Goal: Task Accomplishment & Management: Manage account settings

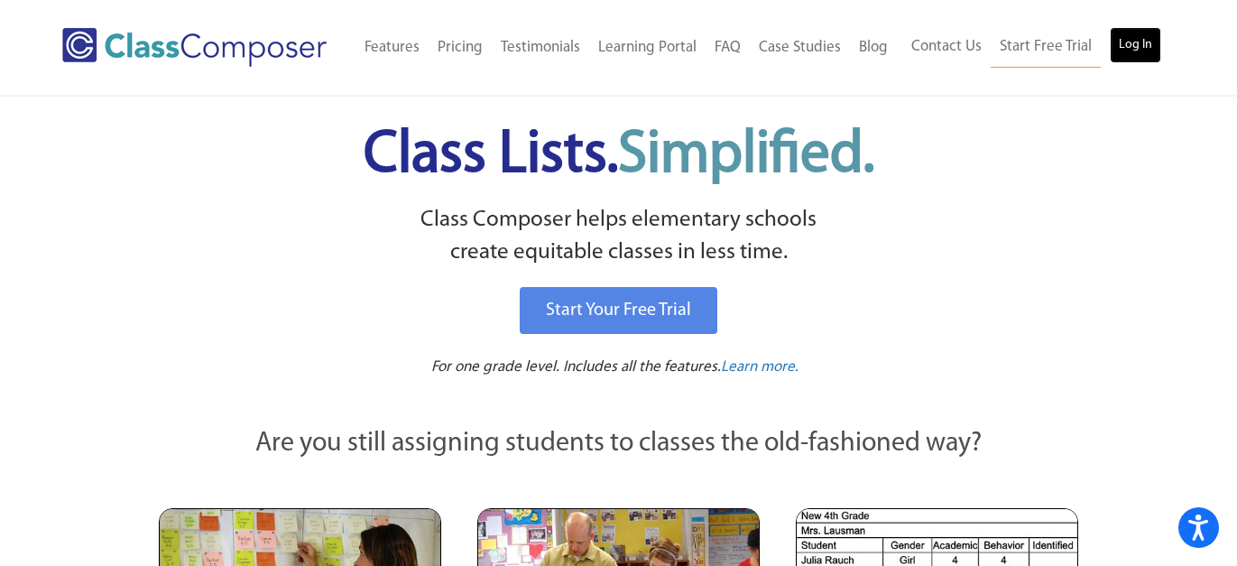
click at [1141, 49] on link "Log In" at bounding box center [1135, 45] width 51 height 36
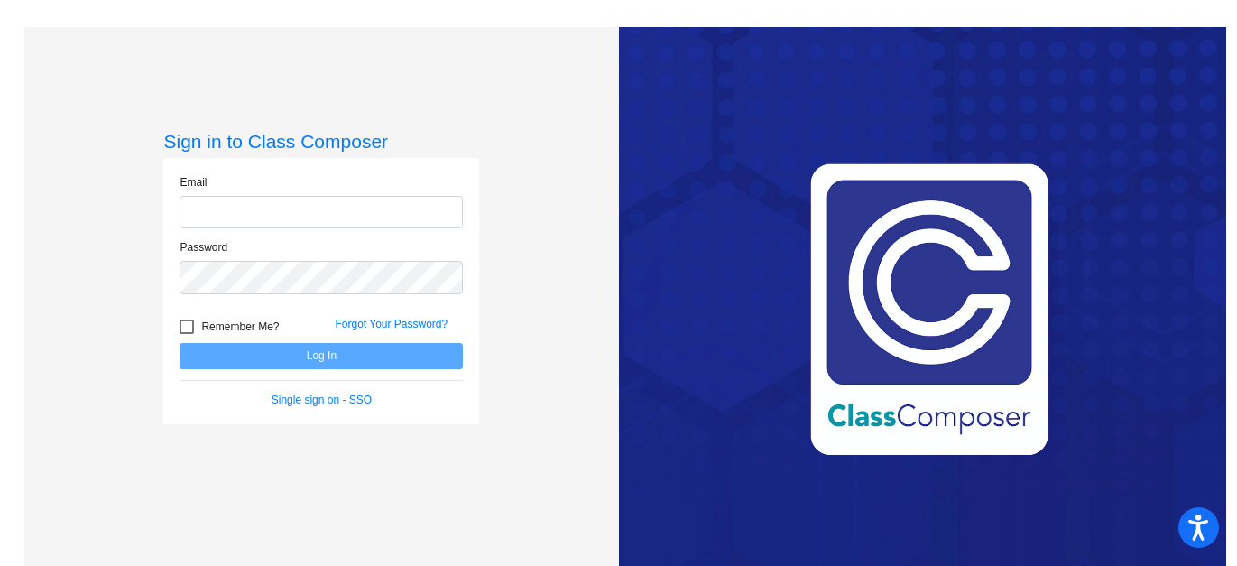
type input "[EMAIL_ADDRESS][DOMAIN_NAME]"
click at [360, 350] on button "Log In" at bounding box center [321, 356] width 283 height 26
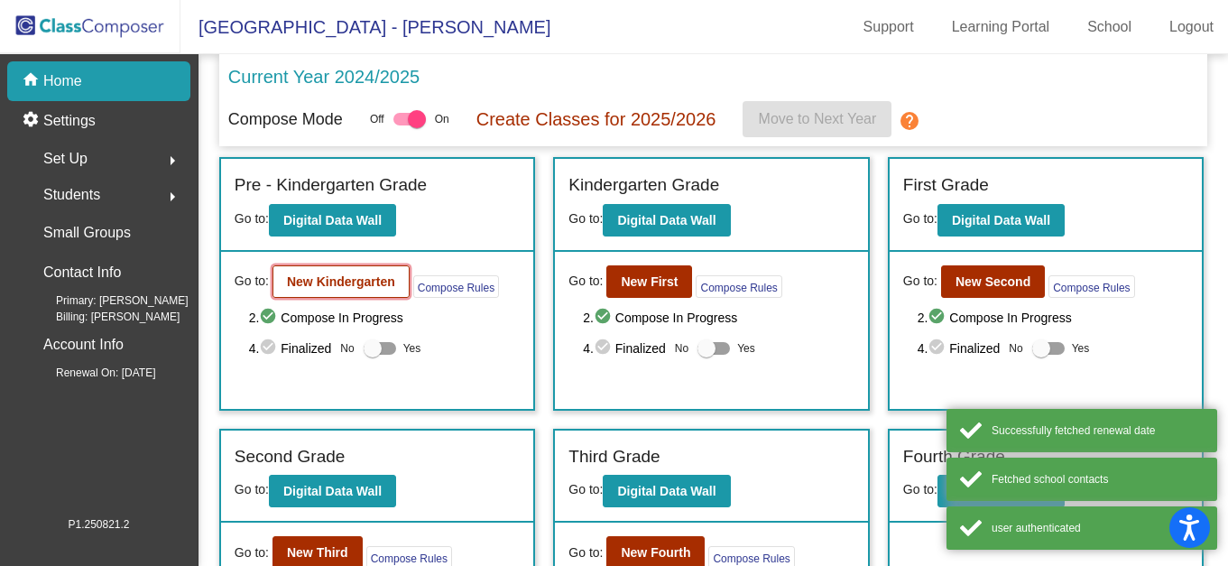
click at [364, 286] on b "New Kindergarten" at bounding box center [341, 281] width 108 height 14
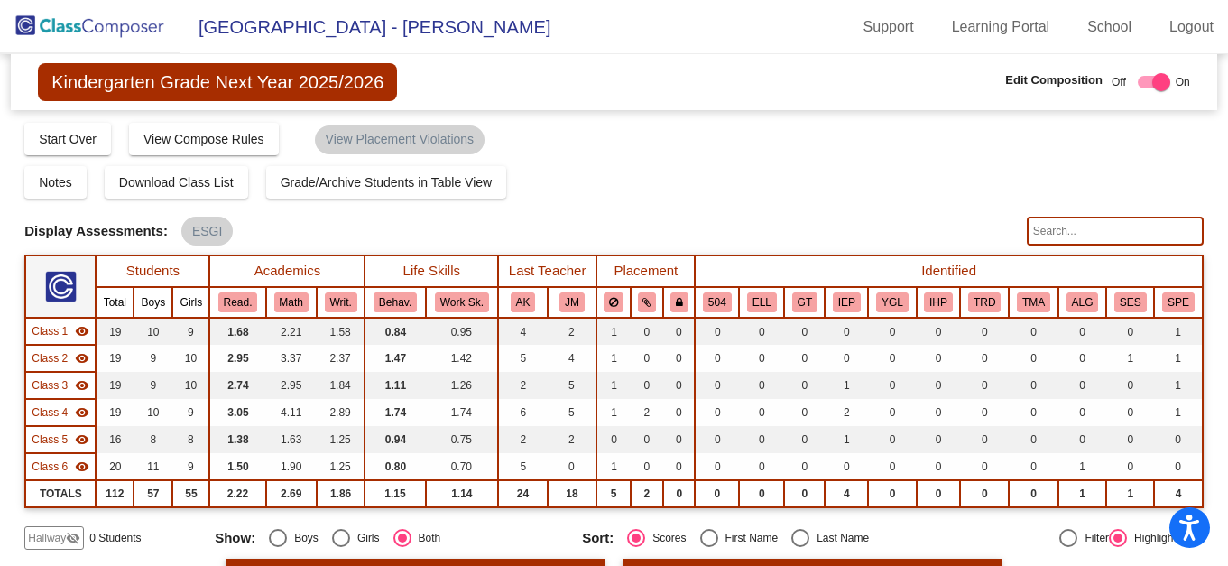
click at [918, 528] on div "Hallway visibility_off 0 Students Show: Boys Girls Both Sort: Scores First Name…" at bounding box center [613, 537] width 1179 height 23
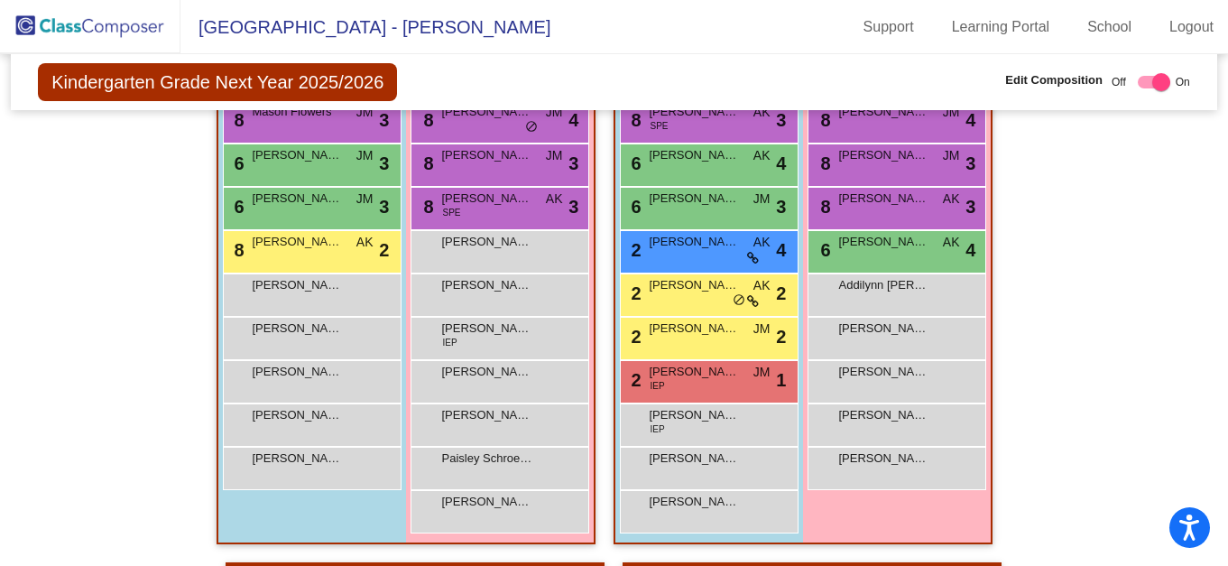
scroll to position [1047, 0]
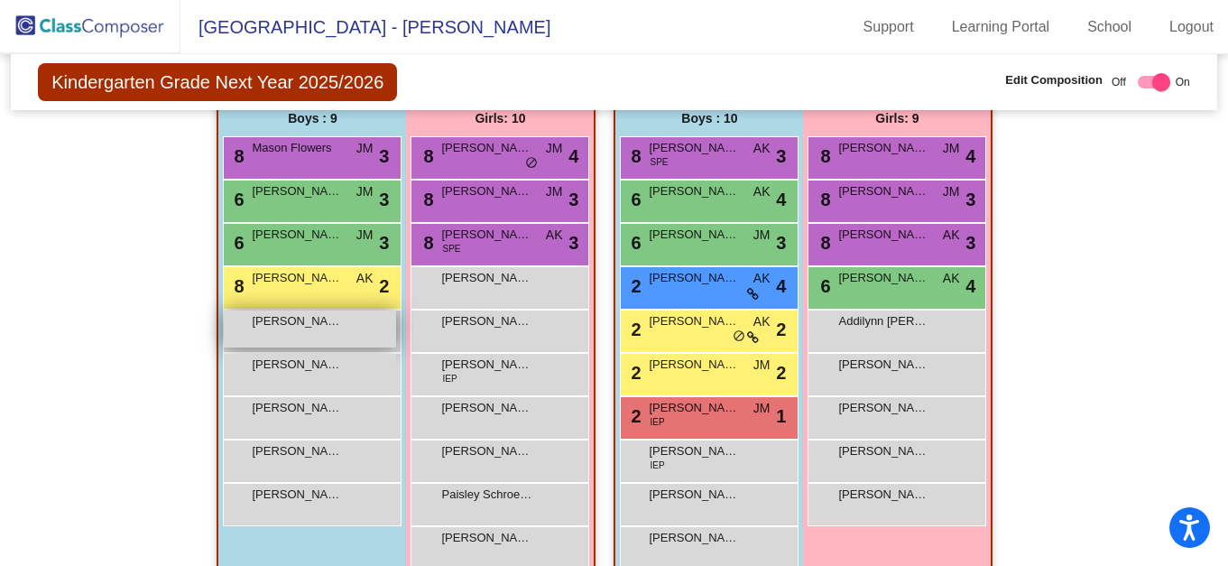
click at [335, 328] on span "[PERSON_NAME]" at bounding box center [297, 321] width 90 height 18
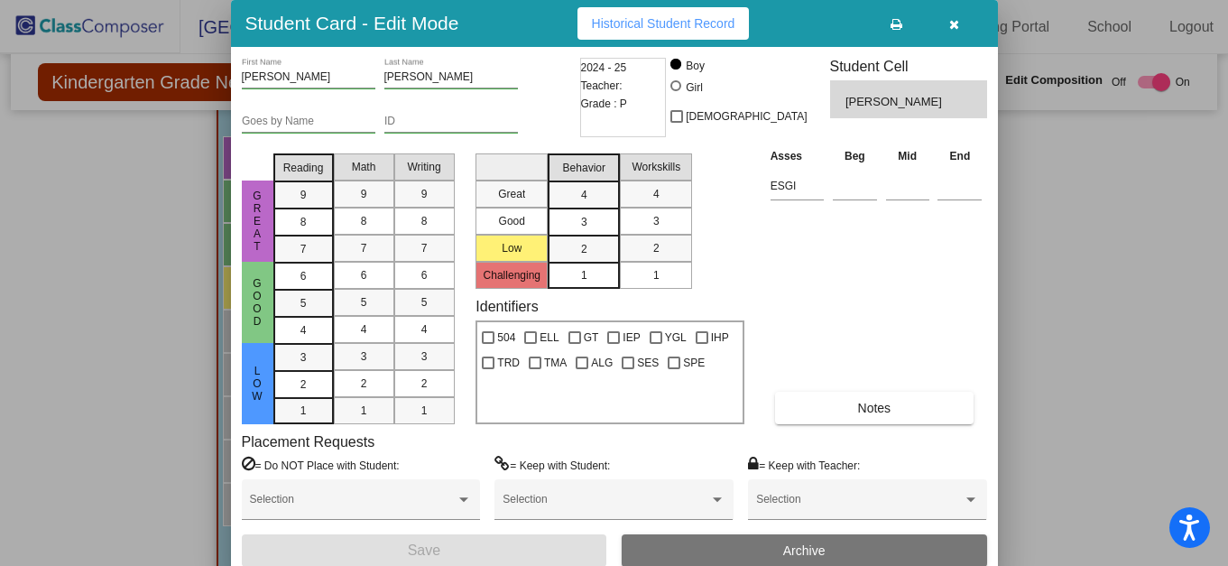
click at [777, 543] on button "Archive" at bounding box center [804, 550] width 365 height 32
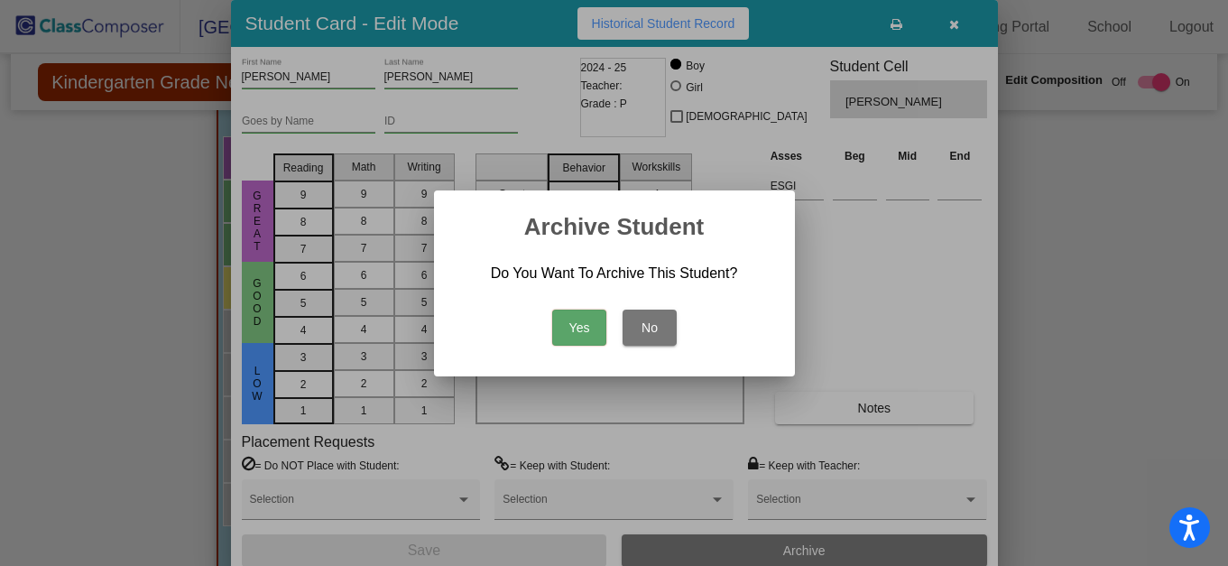
click at [570, 326] on button "Yes" at bounding box center [579, 328] width 54 height 36
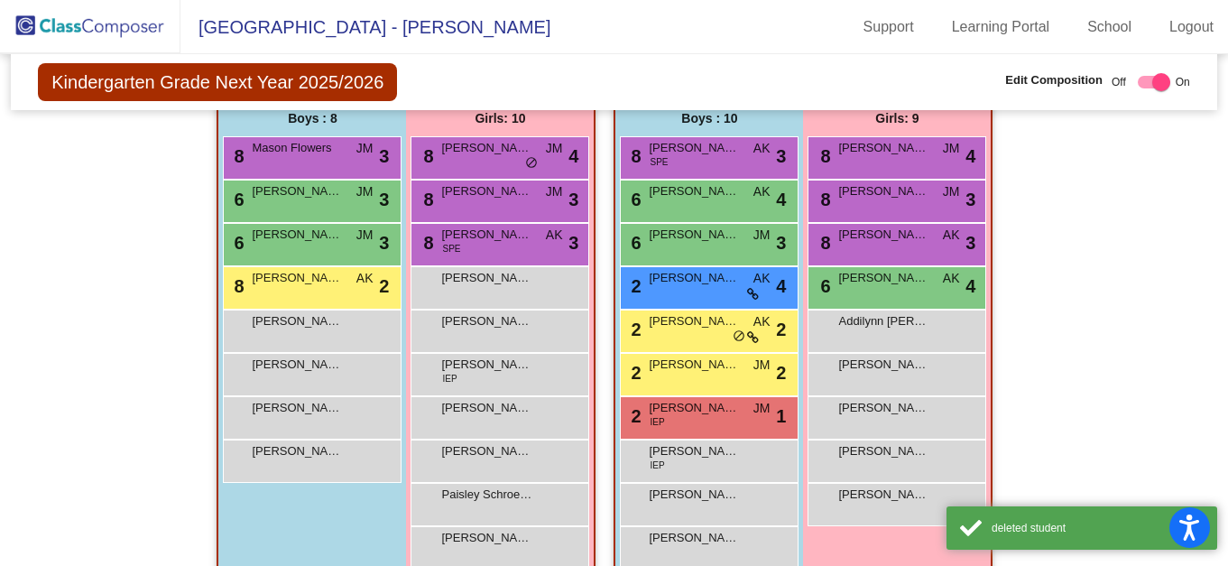
click at [1061, 359] on div "Hallway - Hallway Class picture_as_pdf Add Student First Name Last Name Student…" at bounding box center [613, 348] width 1179 height 1673
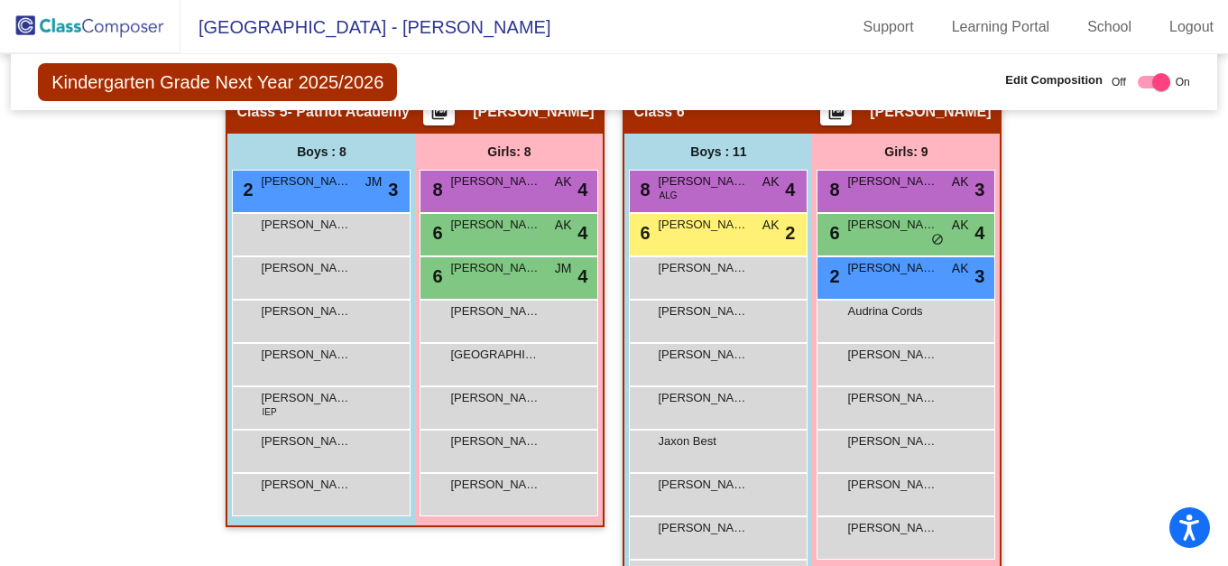
scroll to position [1593, 0]
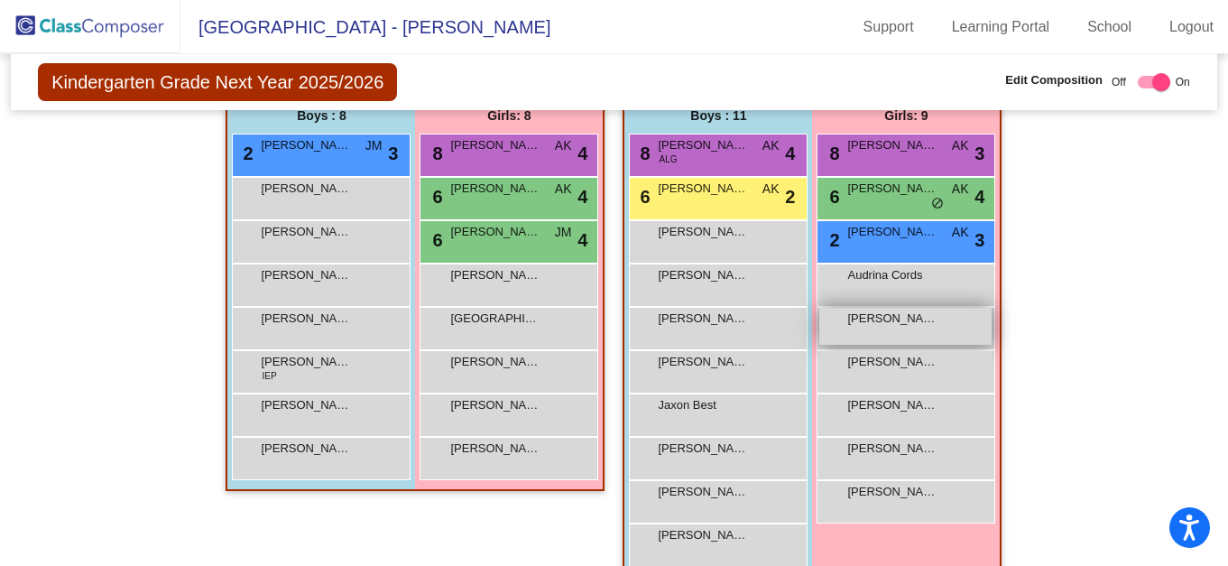
click at [946, 321] on div "[PERSON_NAME] lock do_not_disturb_alt" at bounding box center [905, 326] width 172 height 37
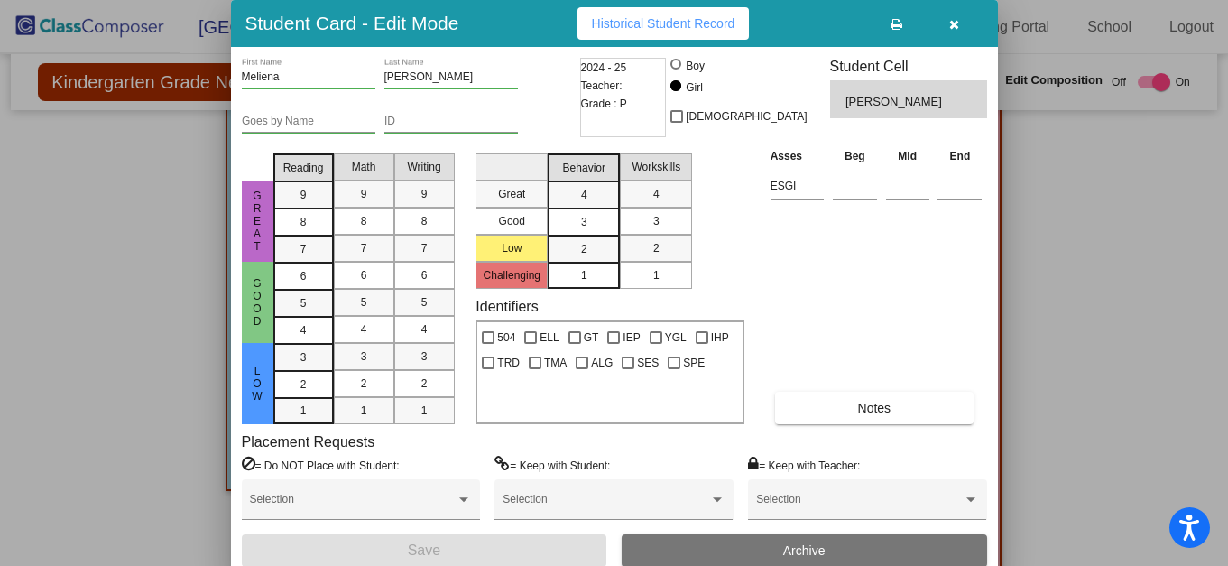
click at [766, 540] on button "Archive" at bounding box center [804, 550] width 365 height 32
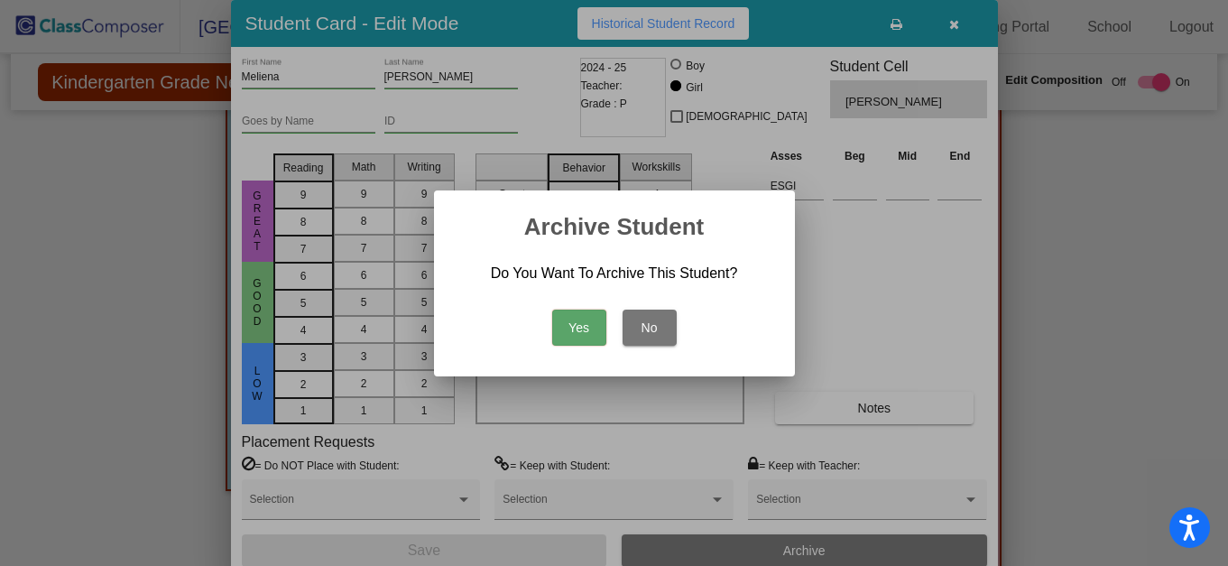
click at [558, 321] on button "Yes" at bounding box center [579, 328] width 54 height 36
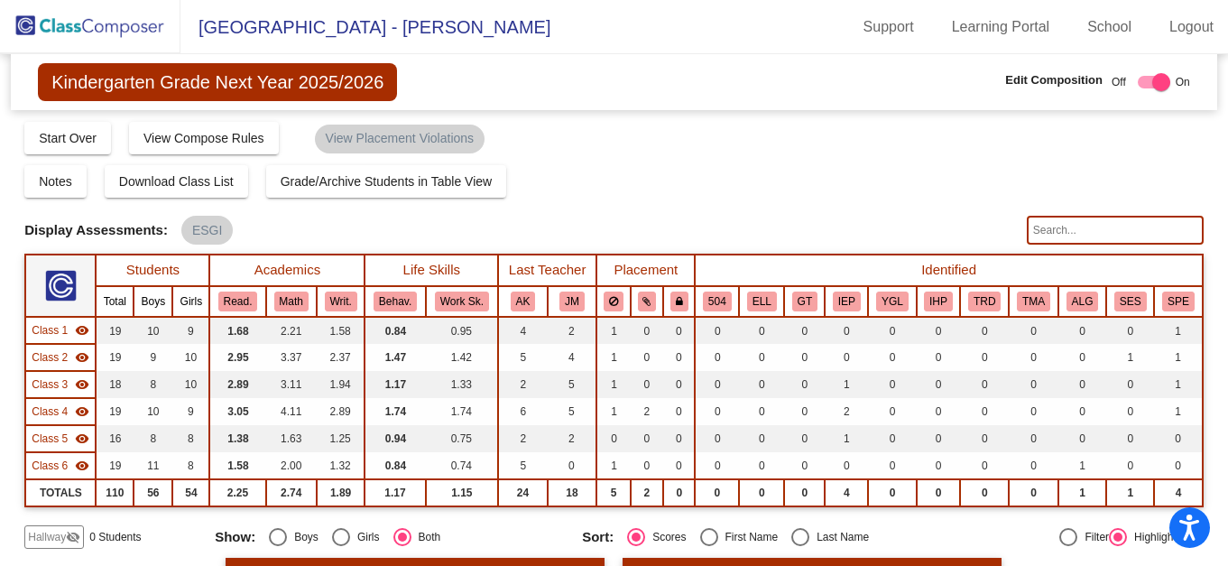
scroll to position [0, 0]
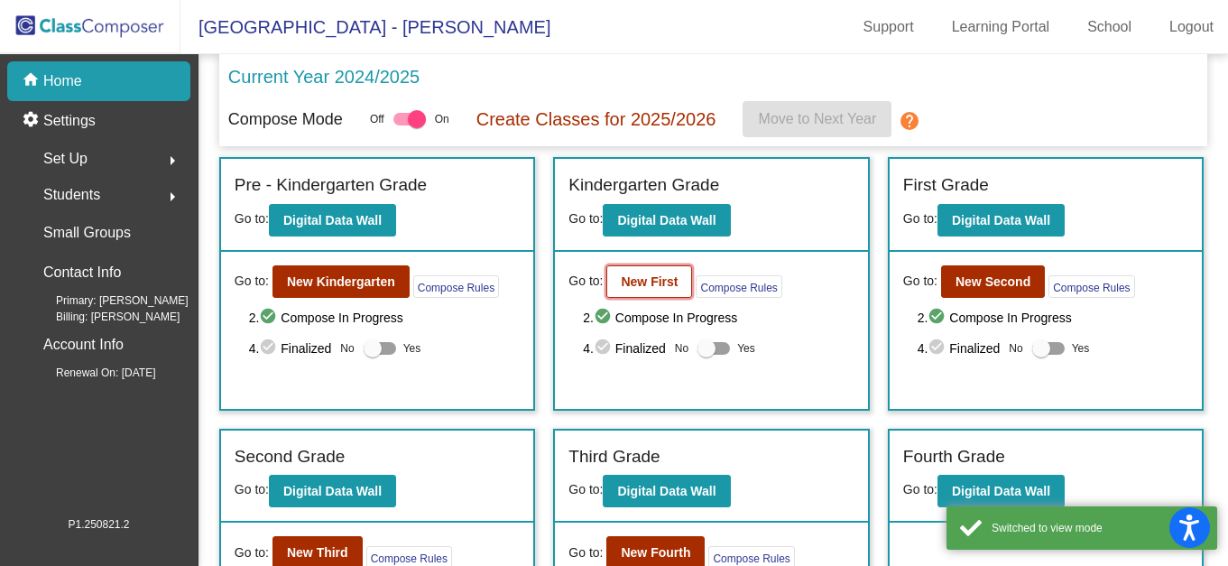
click at [663, 284] on b "New First" at bounding box center [649, 281] width 57 height 14
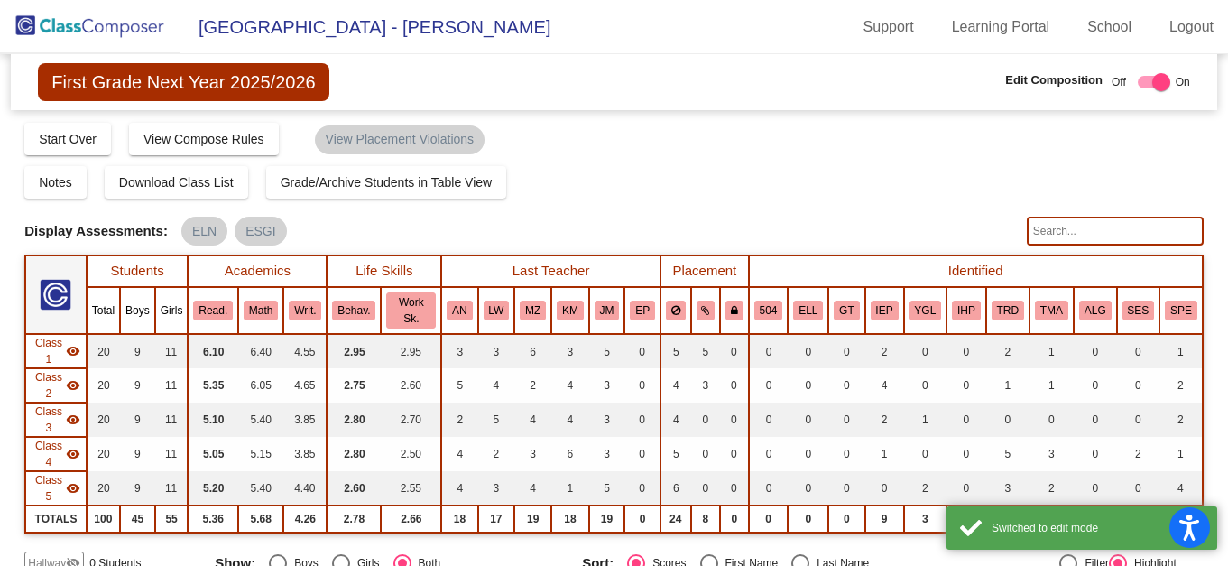
click at [839, 208] on div "Display Scores for Years: [DATE] - [DATE] [DATE] - [DATE] Grade/Archive Student…" at bounding box center [613, 348] width 1179 height 454
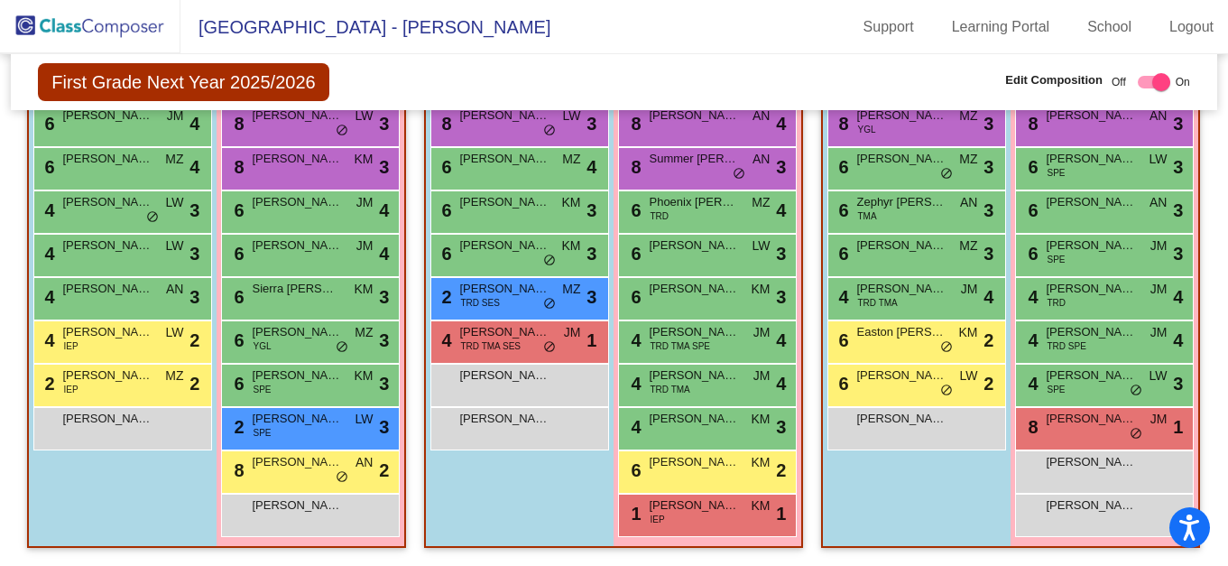
scroll to position [1769, 0]
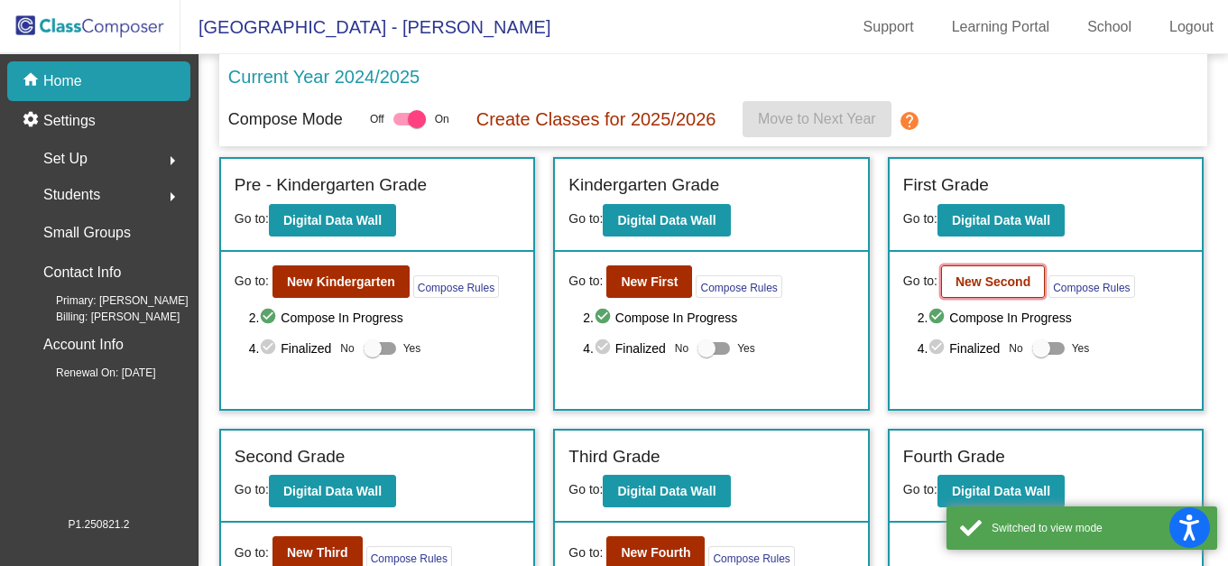
click at [991, 273] on button "New Second" at bounding box center [993, 281] width 104 height 32
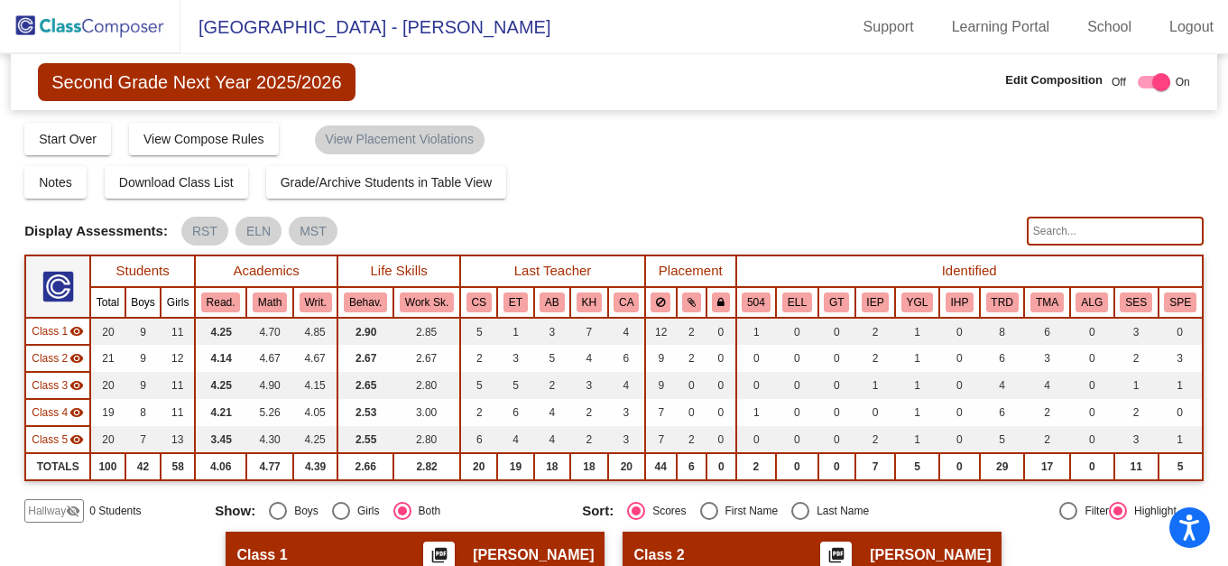
click at [932, 169] on div "Notes Download Class List Import Students Grade/Archive Students in Table View …" at bounding box center [613, 182] width 1179 height 32
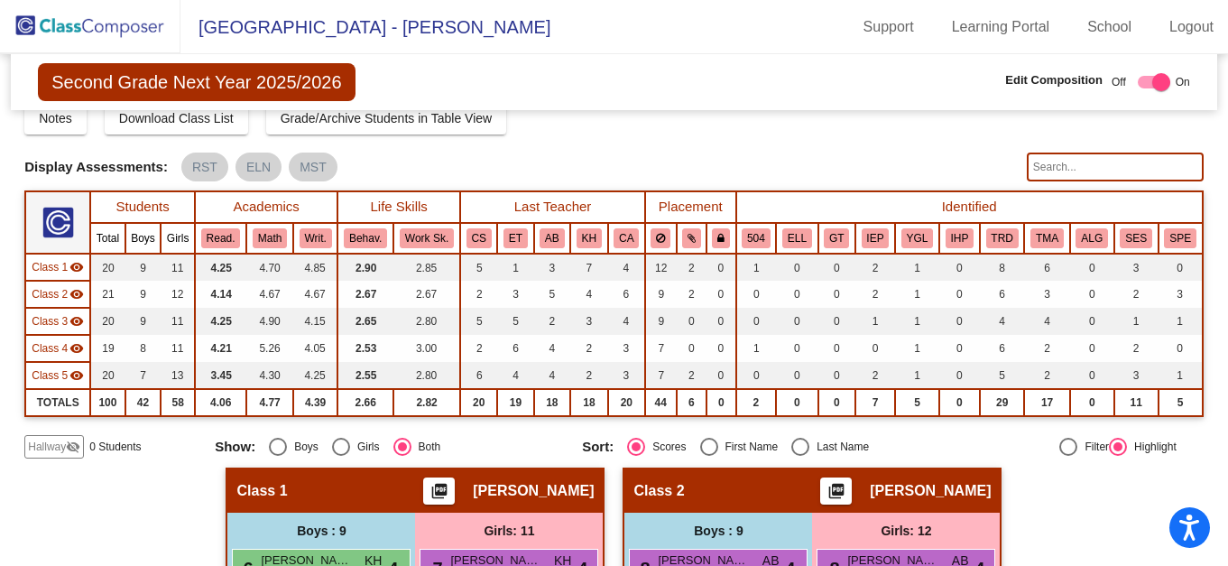
scroll to position [36, 0]
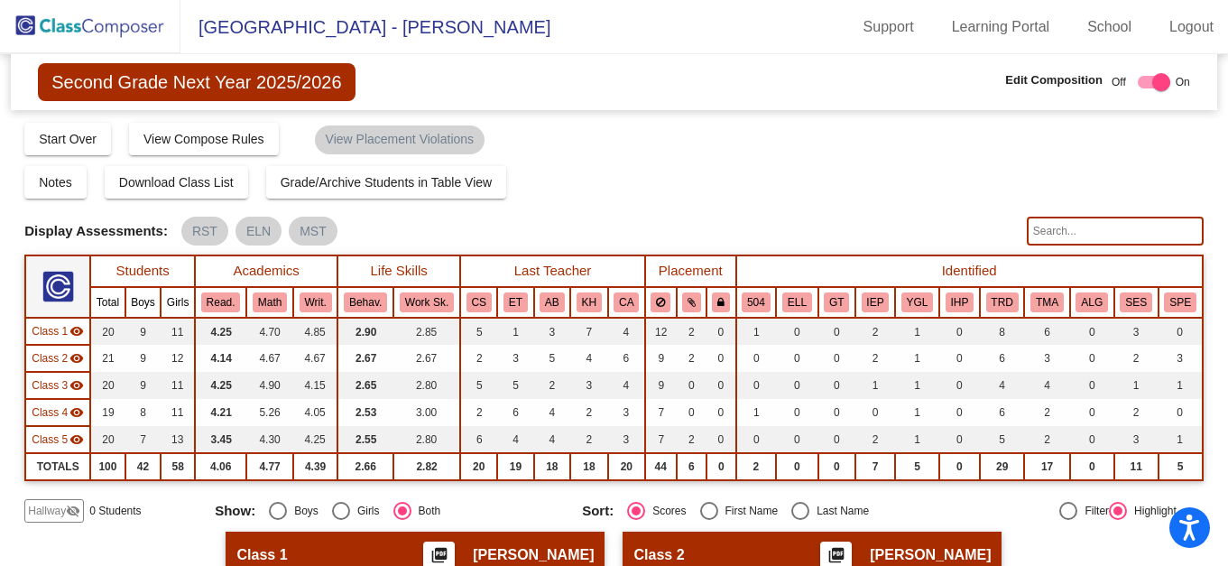
scroll to position [0, 0]
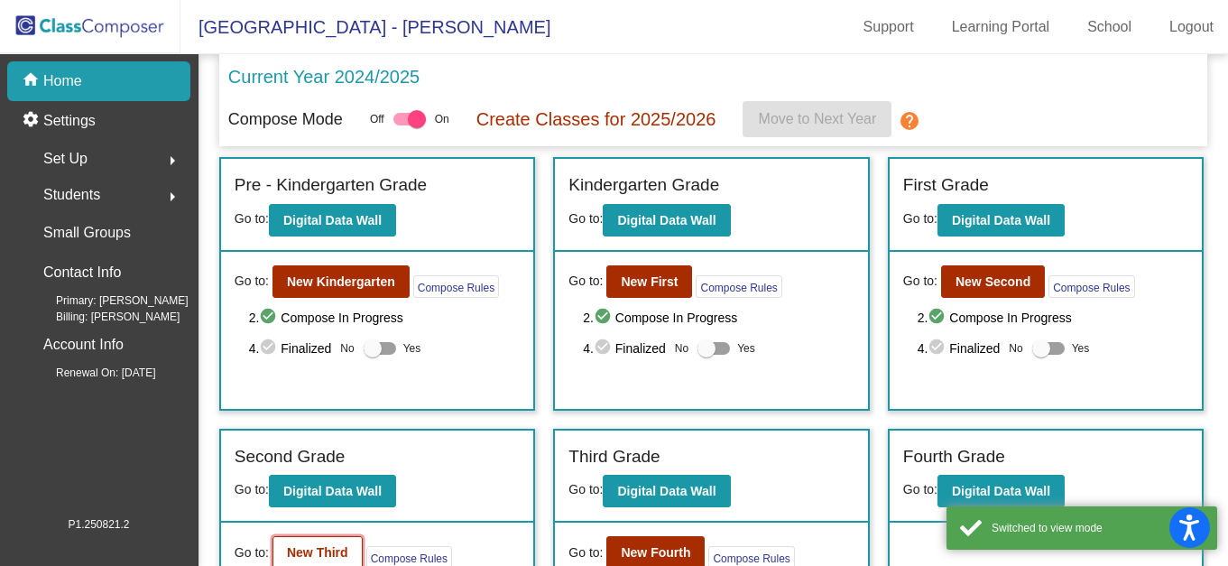
click at [310, 555] on b "New Third" at bounding box center [317, 552] width 61 height 14
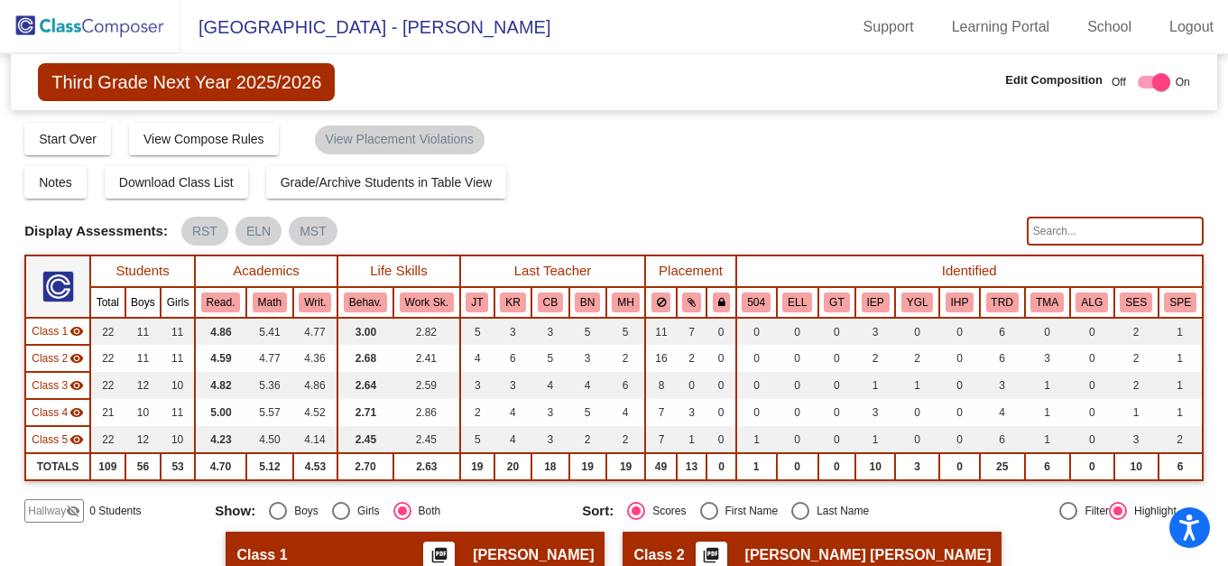
click at [1208, 430] on mat-sidenav-content "Third Grade Next Year 2025/2026 Edit Composition Off On Incoming Digital Data W…" at bounding box center [614, 310] width 1228 height 512
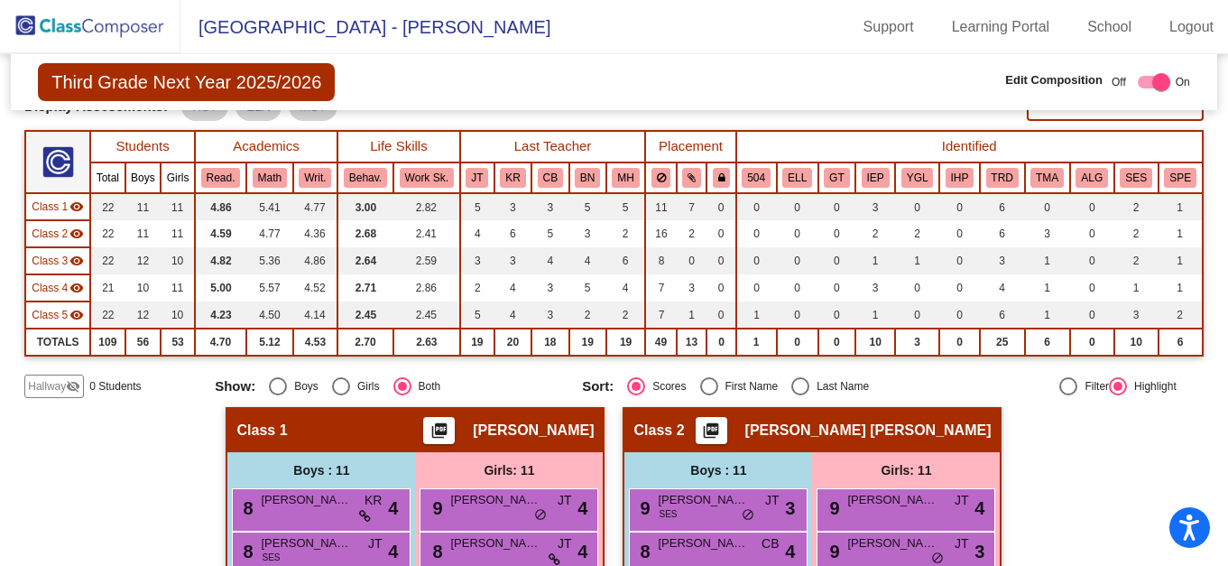
scroll to position [180, 0]
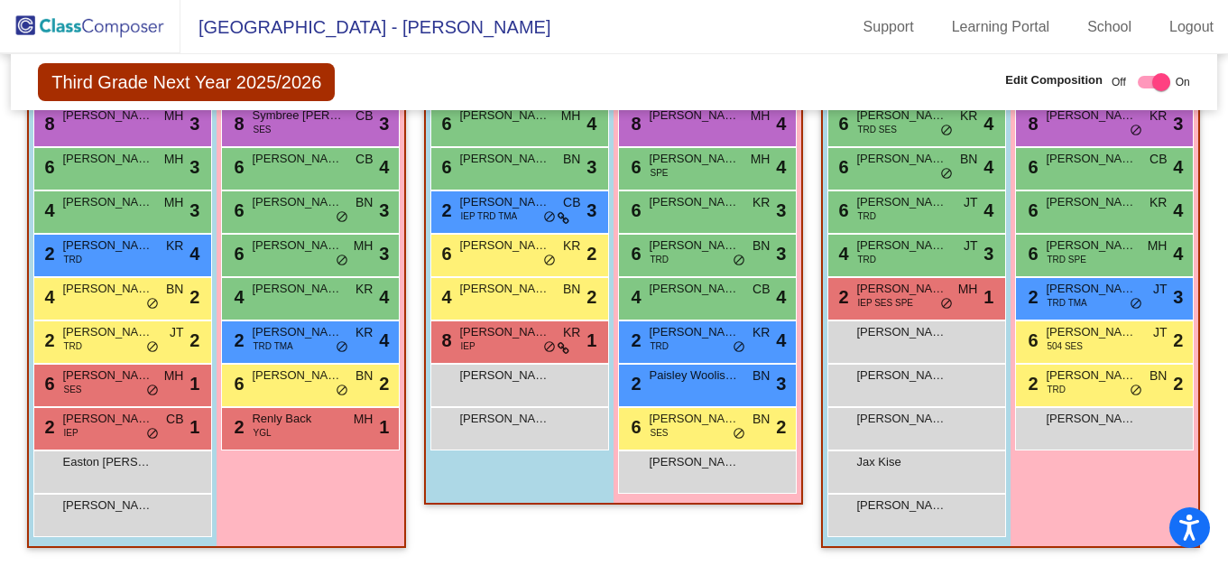
scroll to position [1595, 0]
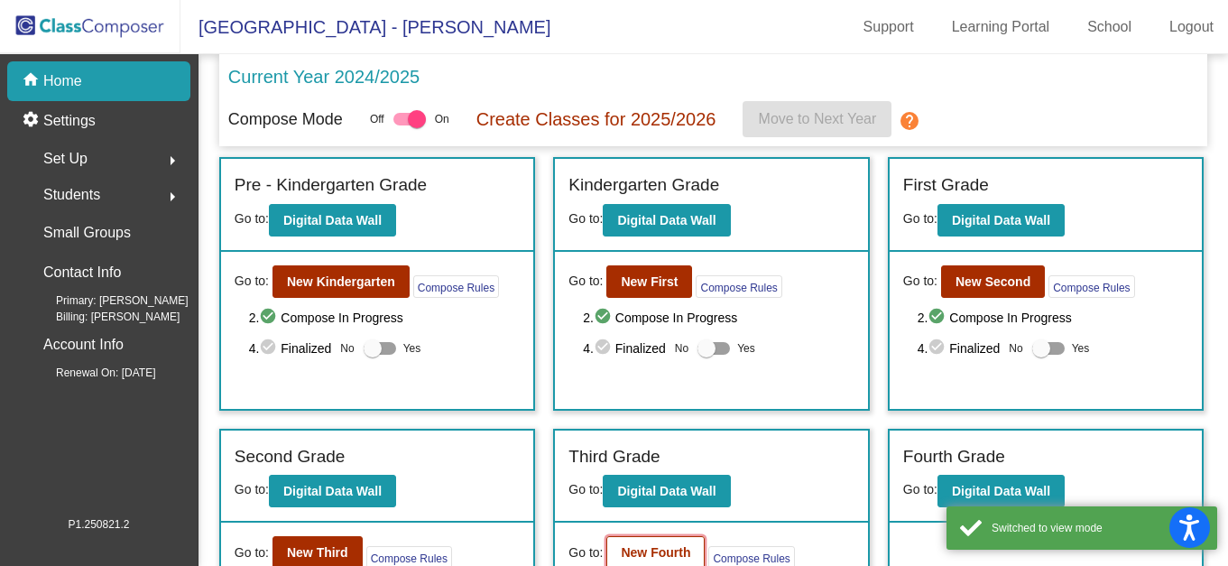
click at [640, 542] on button "New Fourth" at bounding box center [655, 552] width 98 height 32
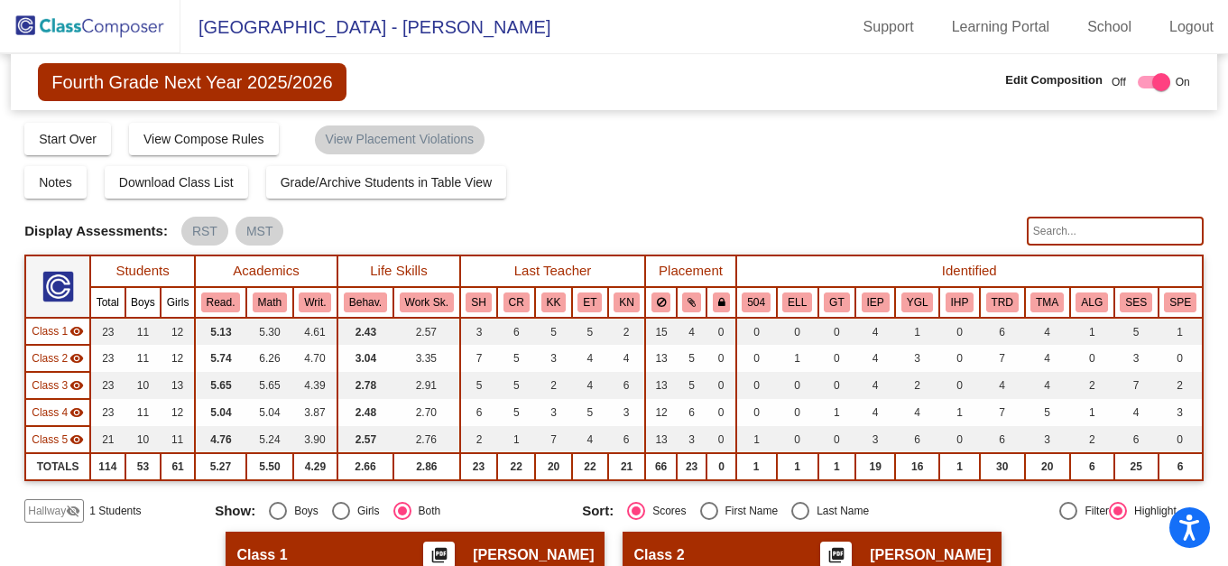
click at [942, 204] on div "Display Scores for Years: [DATE] - [DATE] [DATE] - [DATE] Grade/Archive Student…" at bounding box center [613, 322] width 1179 height 402
click at [780, 146] on div "Compose Start Over Submit Classes Compose has been submitted Check for Incomple…" at bounding box center [613, 138] width 1179 height 34
